Goal: Communication & Community: Participate in discussion

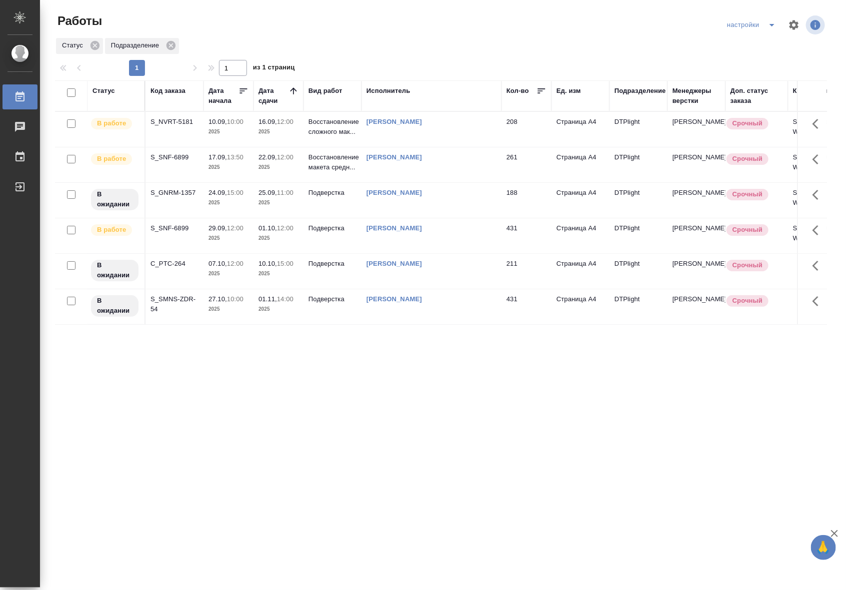
click at [293, 137] on td "16.09, 12:00 2025" at bounding box center [278, 129] width 50 height 35
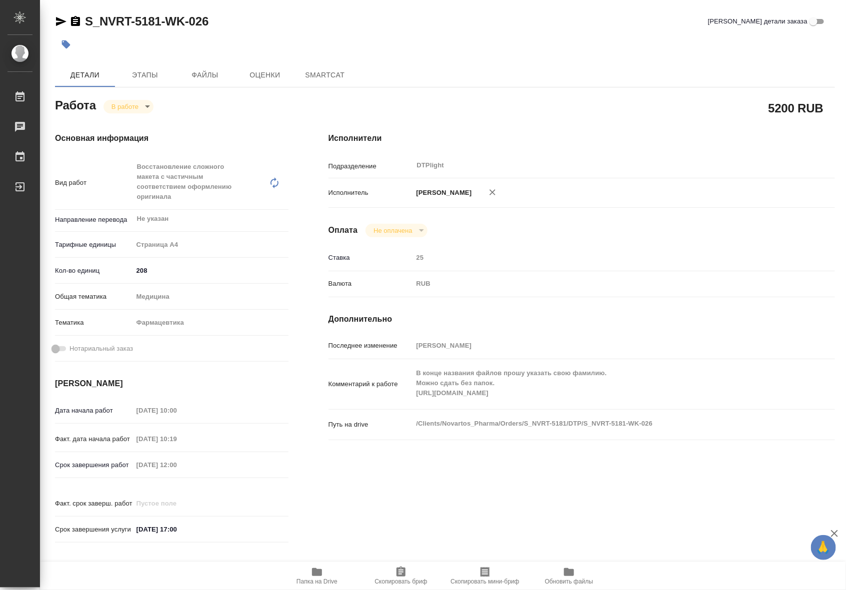
type textarea "x"
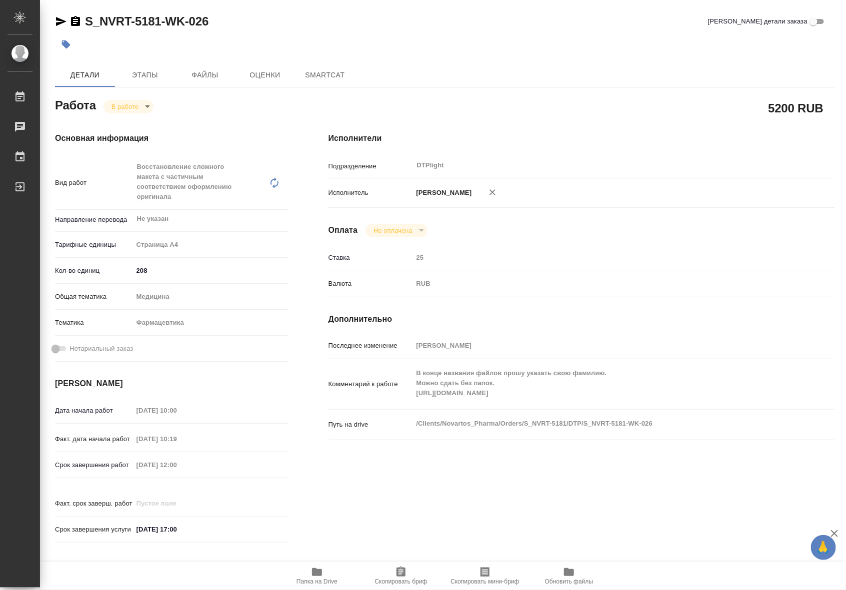
type textarea "x"
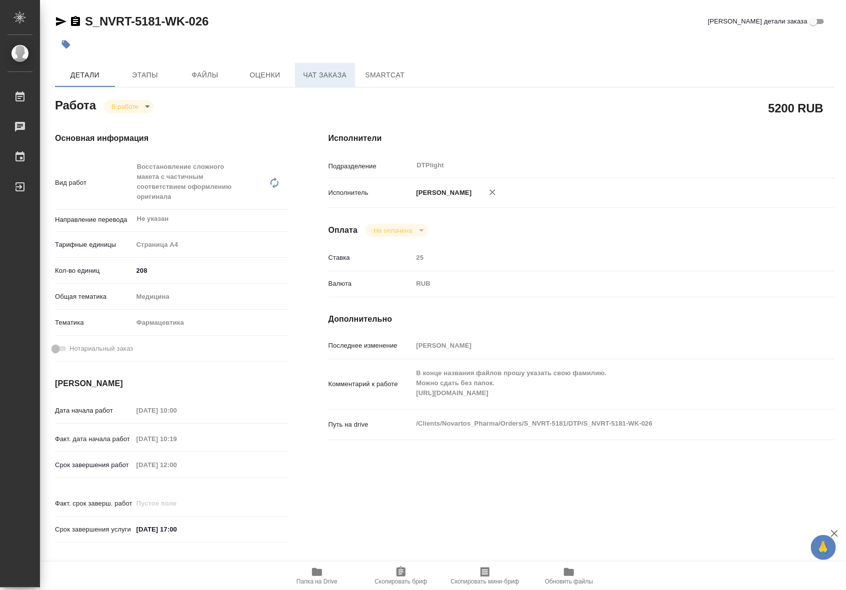
click at [303, 71] on span "Чат заказа" at bounding box center [325, 75] width 48 height 12
type textarea "x"
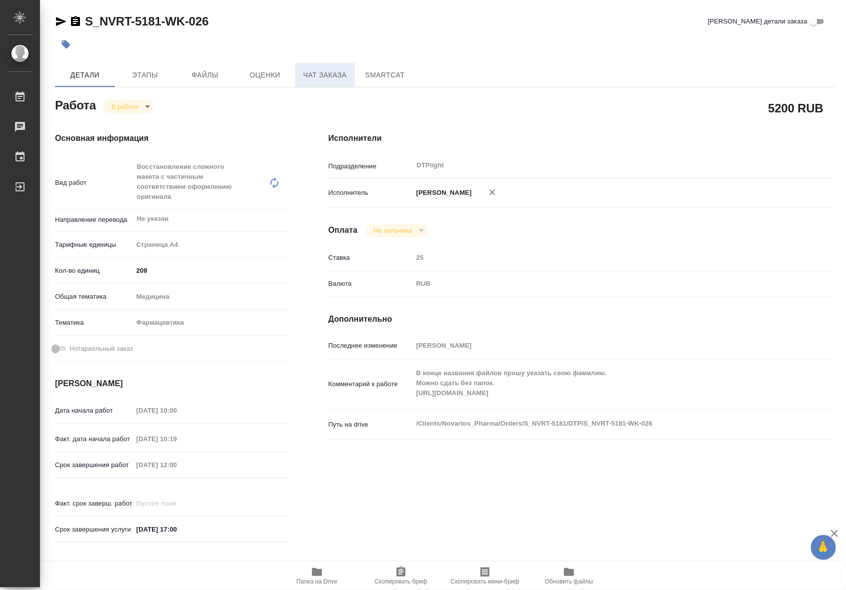
type textarea "x"
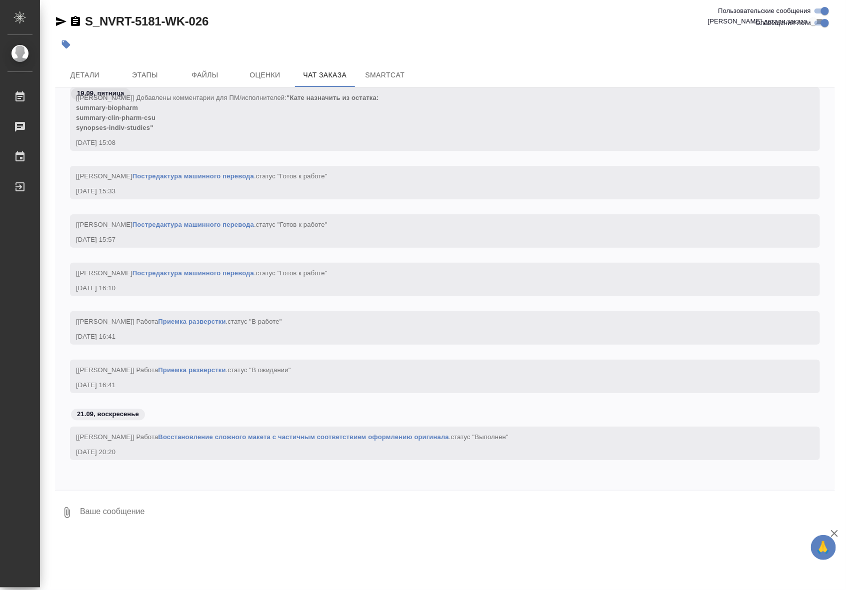
scroll to position [256352, 0]
click at [403, 440] on link "Восстановление сложного макета с частичным соответствием оформлению оригинала" at bounding box center [303, 437] width 291 height 7
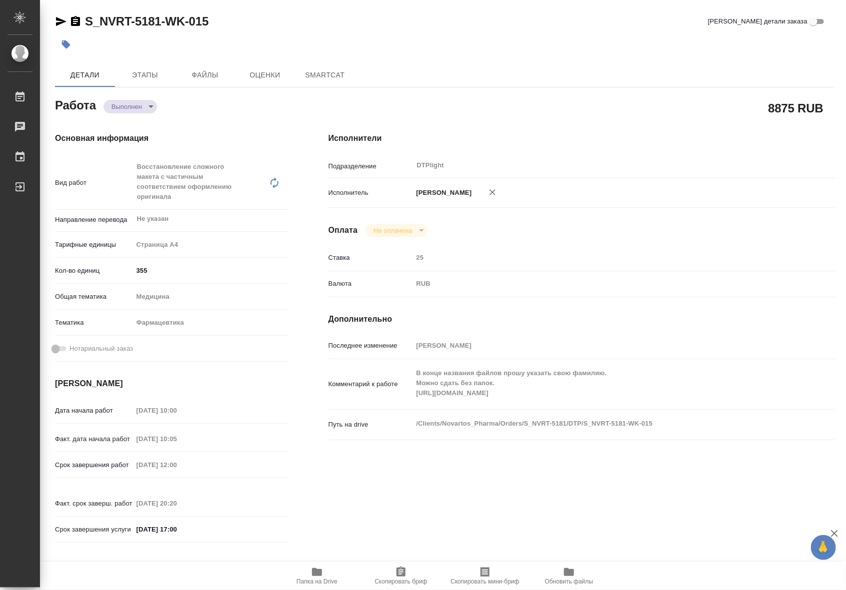
type textarea "x"
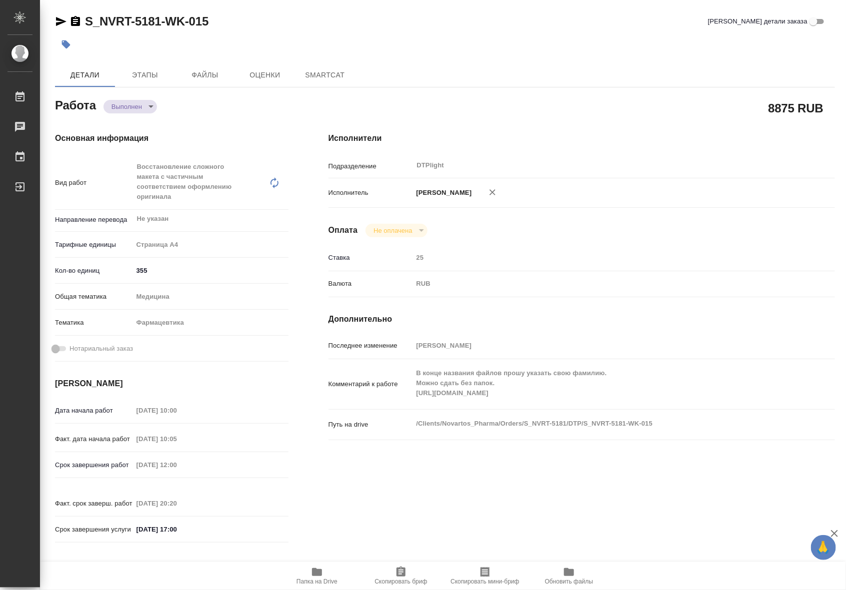
type textarea "x"
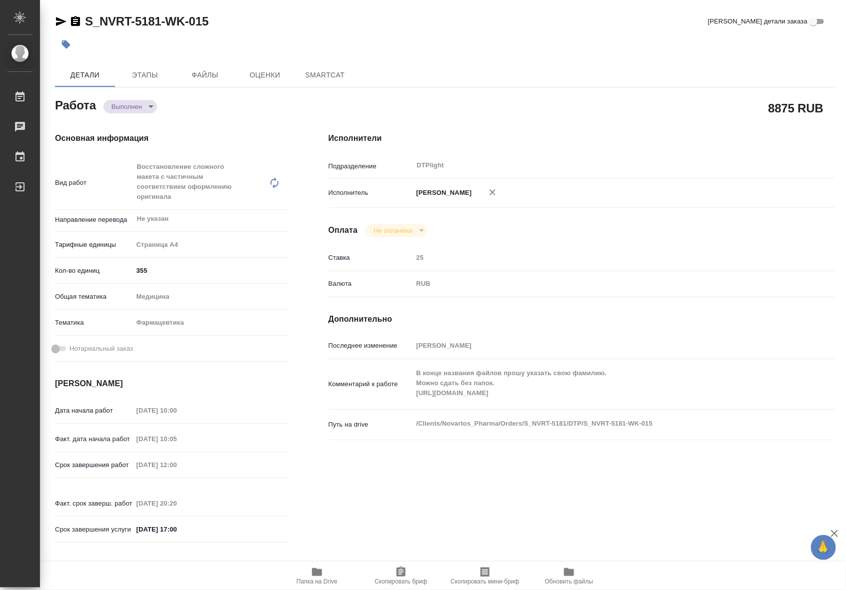
type textarea "x"
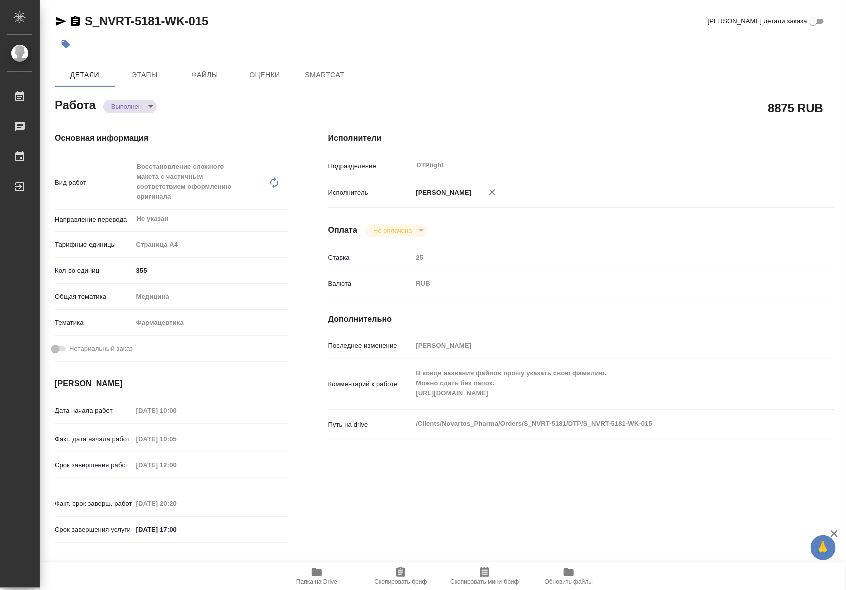
type textarea "x"
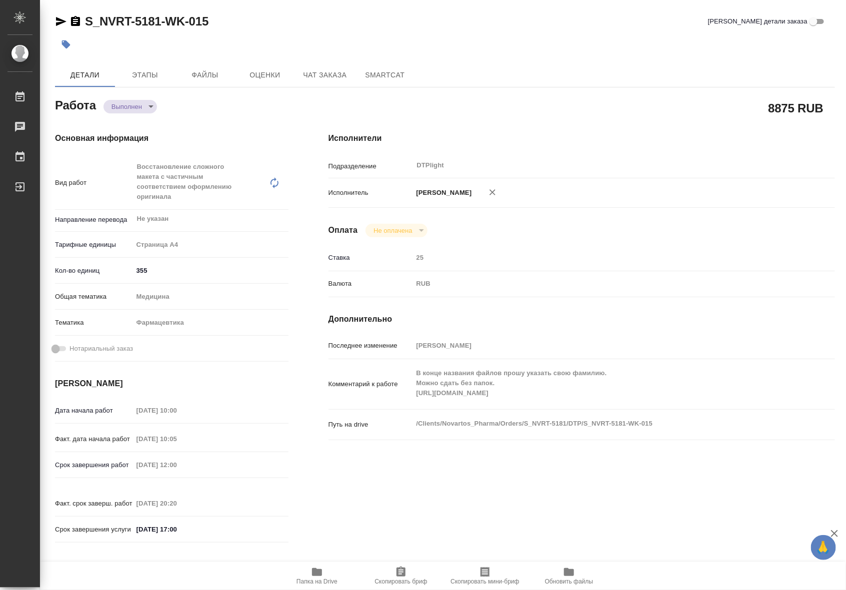
type textarea "x"
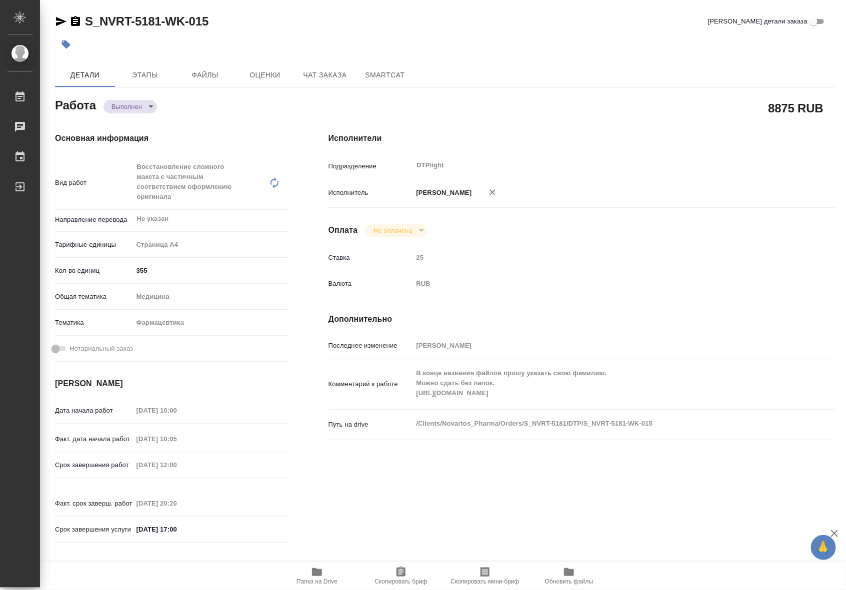
click at [328, 580] on span "Папка на Drive" at bounding box center [316, 581] width 41 height 7
type textarea "x"
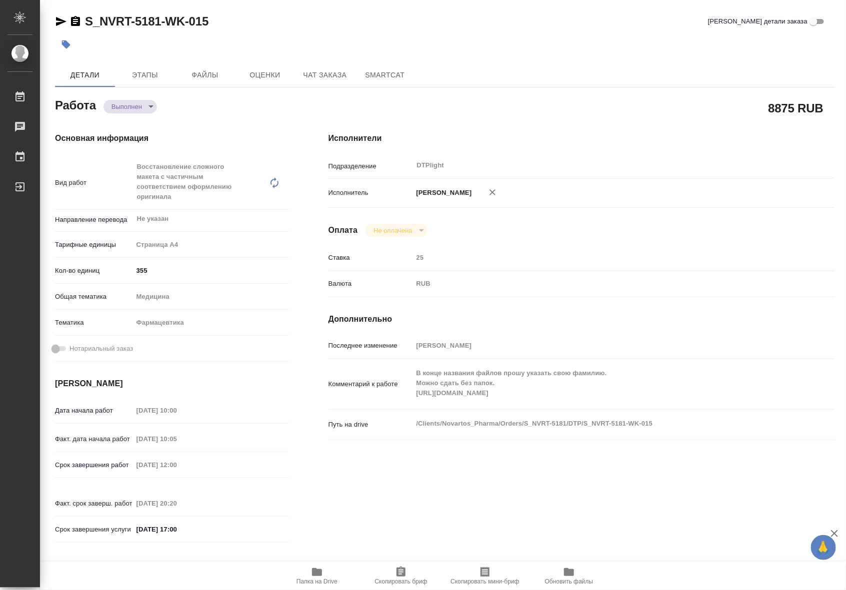
type textarea "x"
